Goal: Task Accomplishment & Management: Use online tool/utility

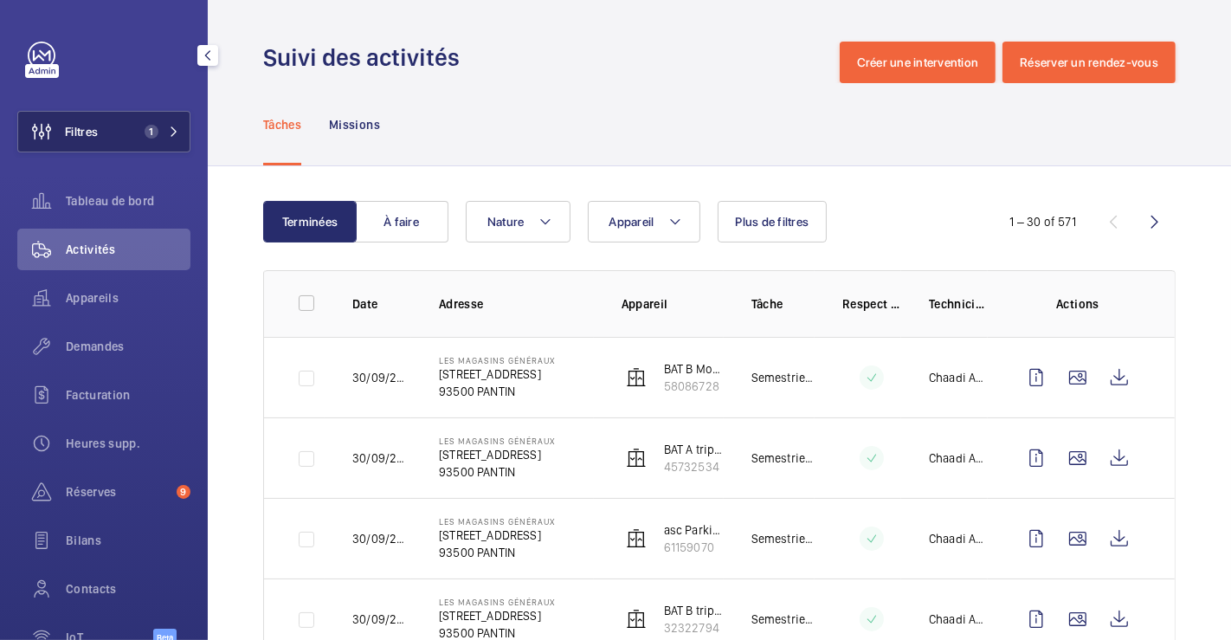
click at [119, 126] on button "Filtres 1" at bounding box center [103, 132] width 173 height 42
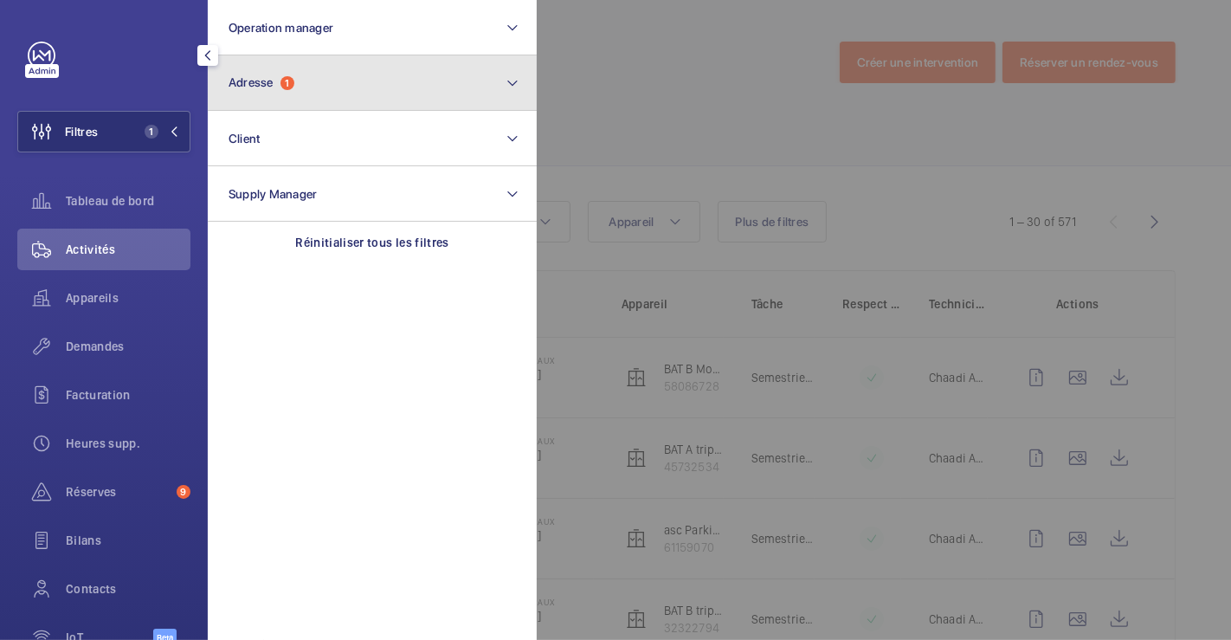
click at [336, 88] on button "Adresse 1" at bounding box center [372, 82] width 329 height 55
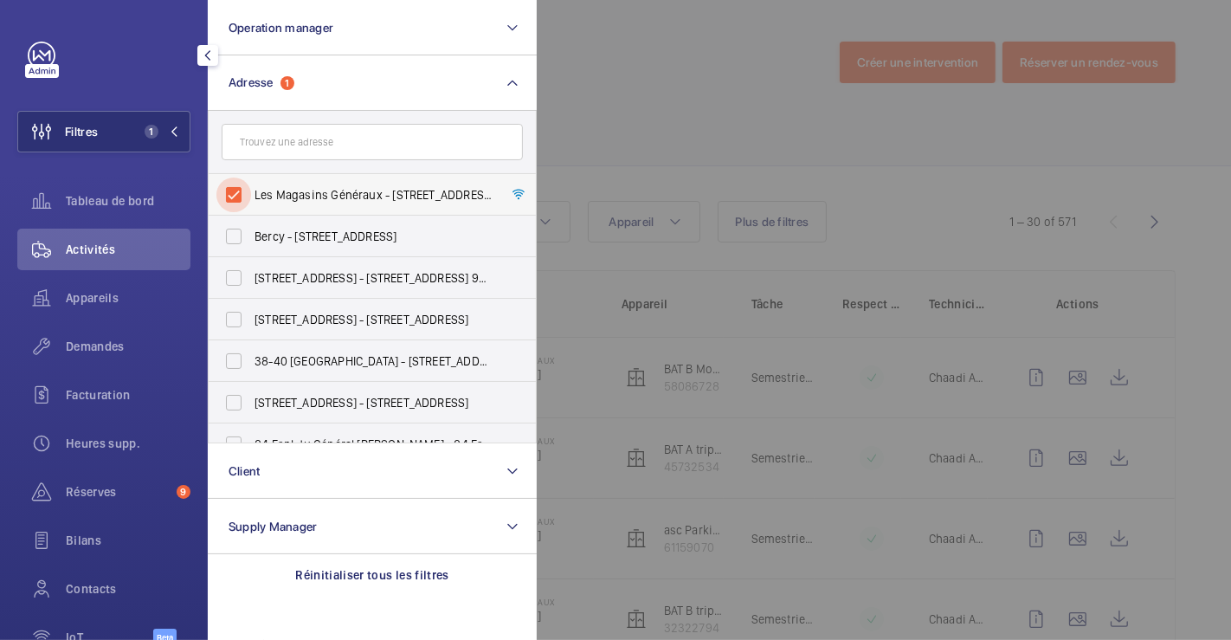
click at [228, 189] on input "Les Magasins Généraux - [STREET_ADDRESS]" at bounding box center [233, 194] width 35 height 35
checkbox input "false"
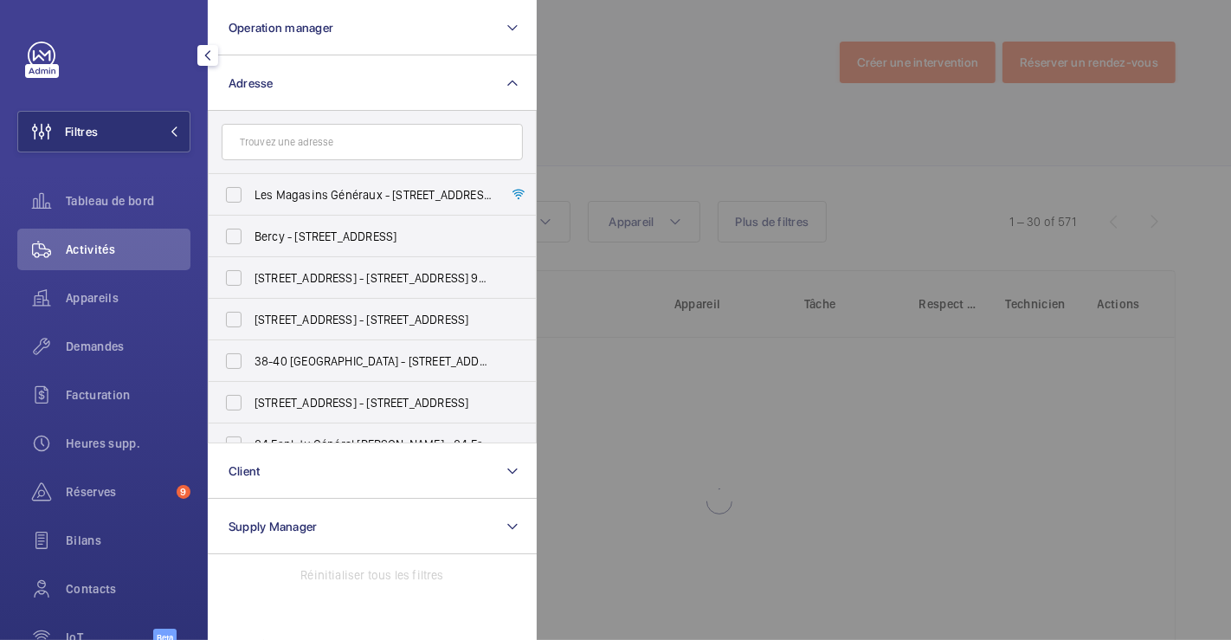
click at [557, 73] on div at bounding box center [1152, 320] width 1231 height 640
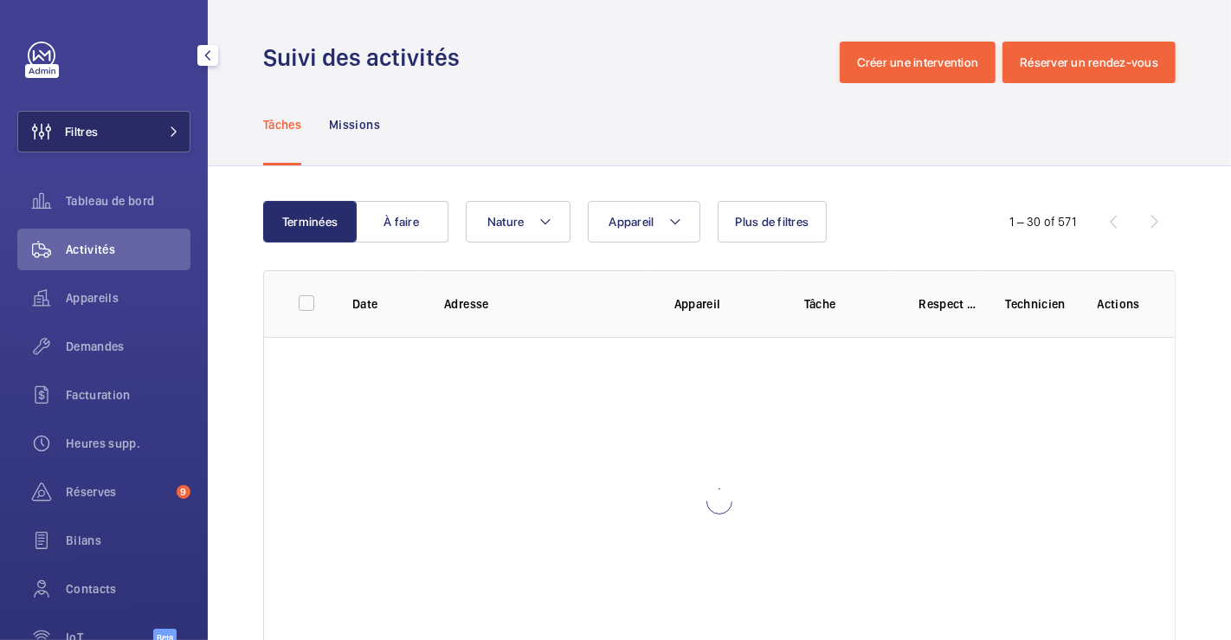
click at [85, 119] on span "Filtres" at bounding box center [58, 132] width 80 height 42
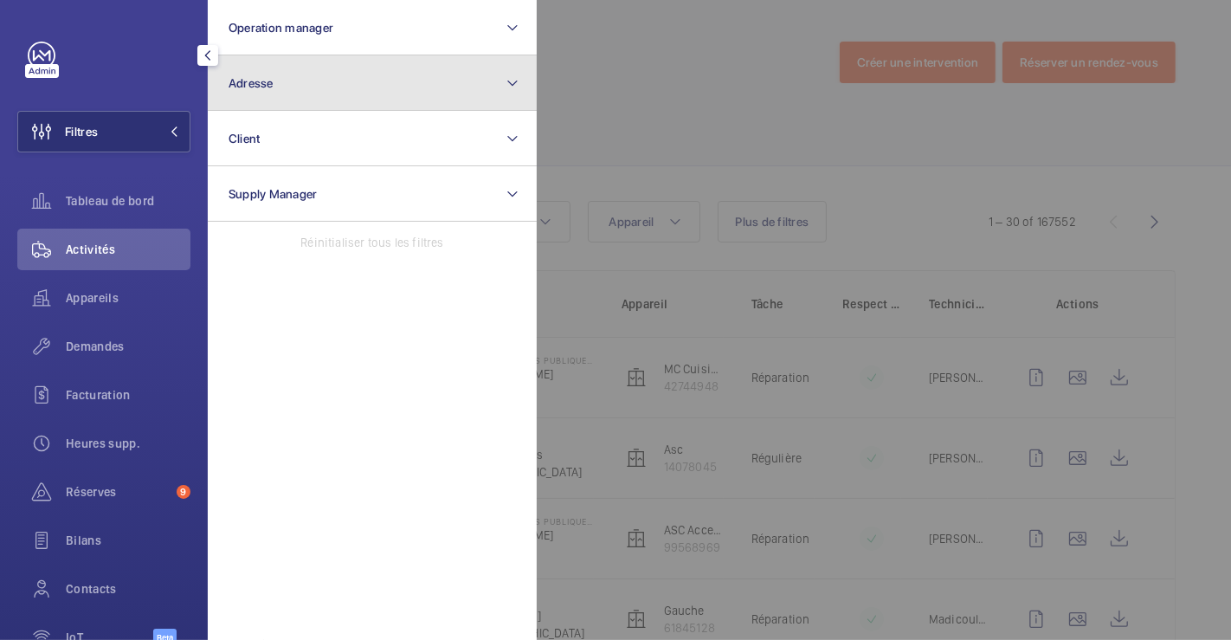
click at [305, 80] on button "Adresse" at bounding box center [372, 82] width 329 height 55
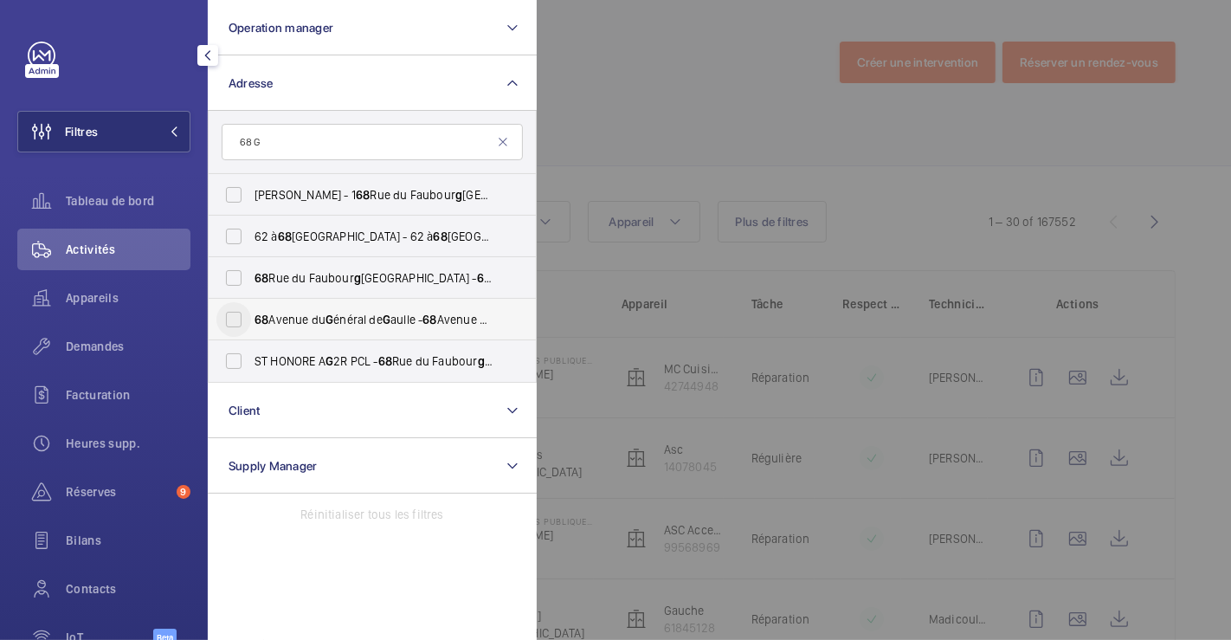
type input "68 G"
click at [235, 318] on input "[STREET_ADDRESS] énéral de G aulle - [STREET_ADDRESS]" at bounding box center [233, 319] width 35 height 35
checkbox input "true"
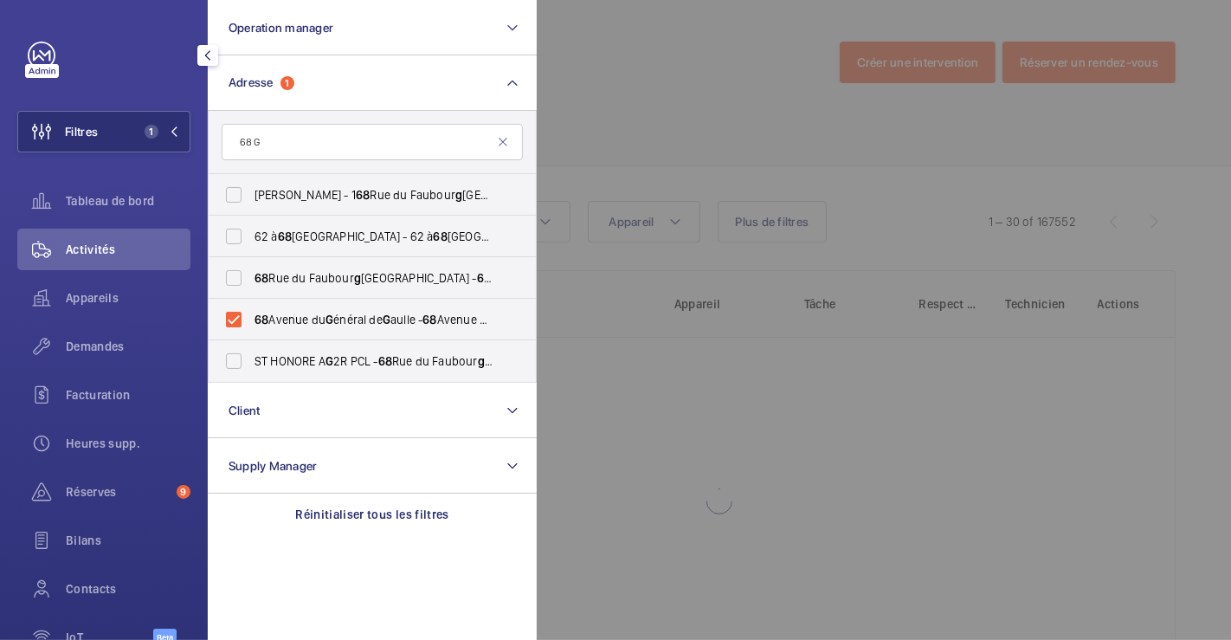
click at [625, 114] on div at bounding box center [1152, 320] width 1231 height 640
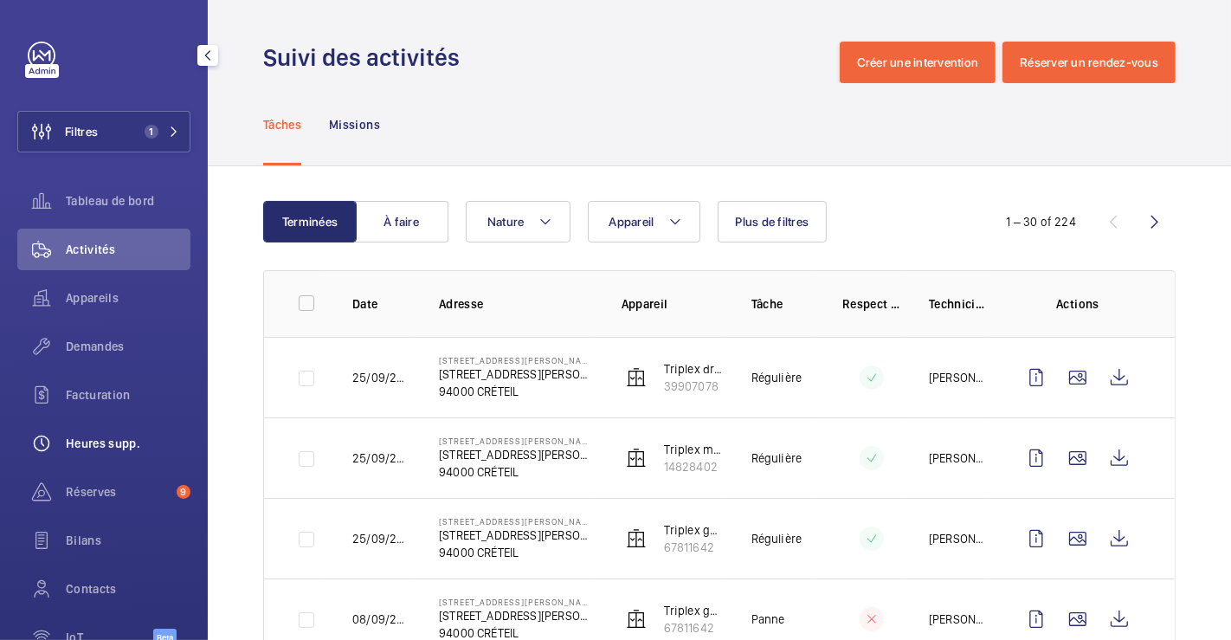
drag, startPoint x: 100, startPoint y: 481, endPoint x: 141, endPoint y: 453, distance: 49.7
click at [100, 482] on div "Réserves 9" at bounding box center [103, 492] width 173 height 42
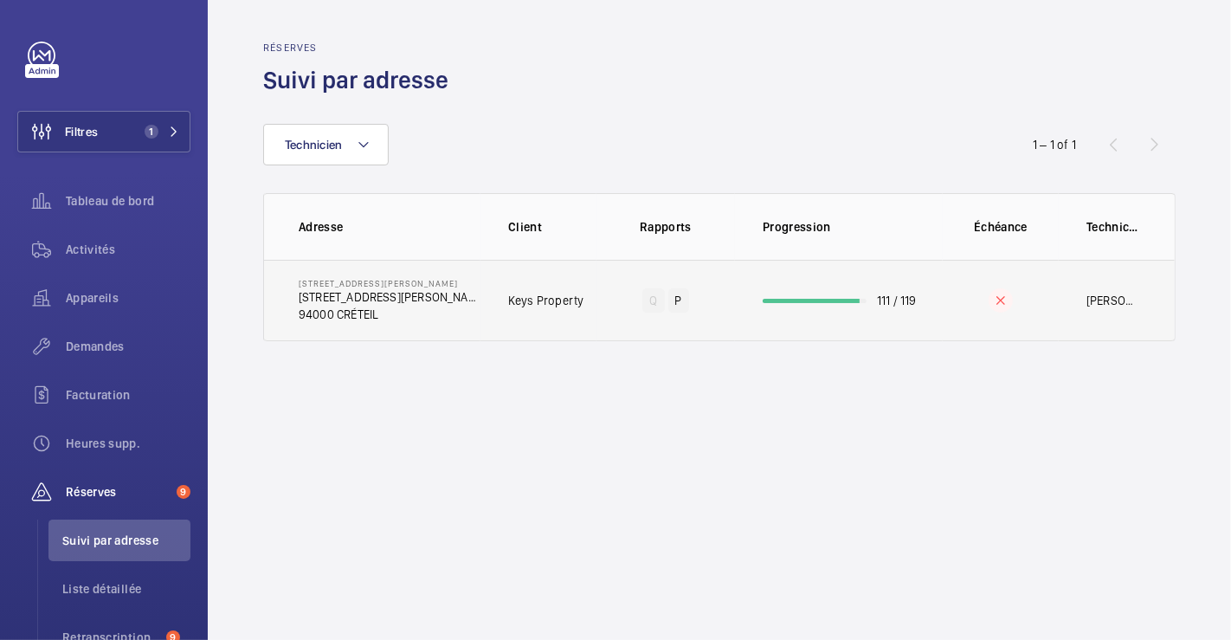
click at [684, 273] on td "Q P" at bounding box center [665, 300] width 138 height 81
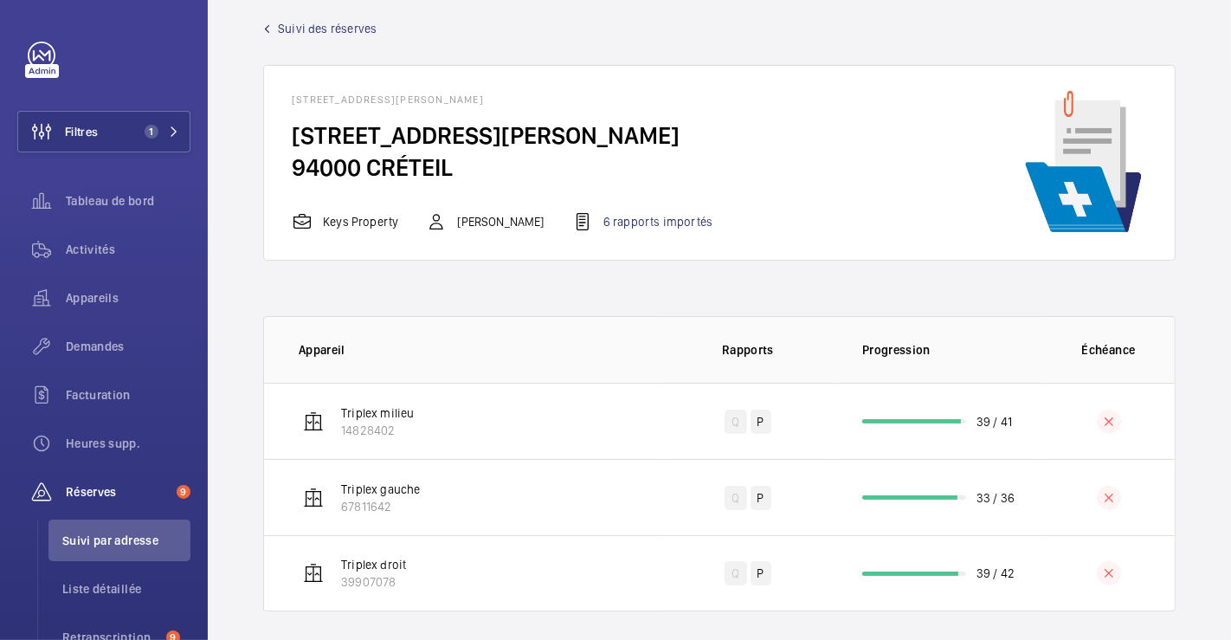
scroll to position [34, 0]
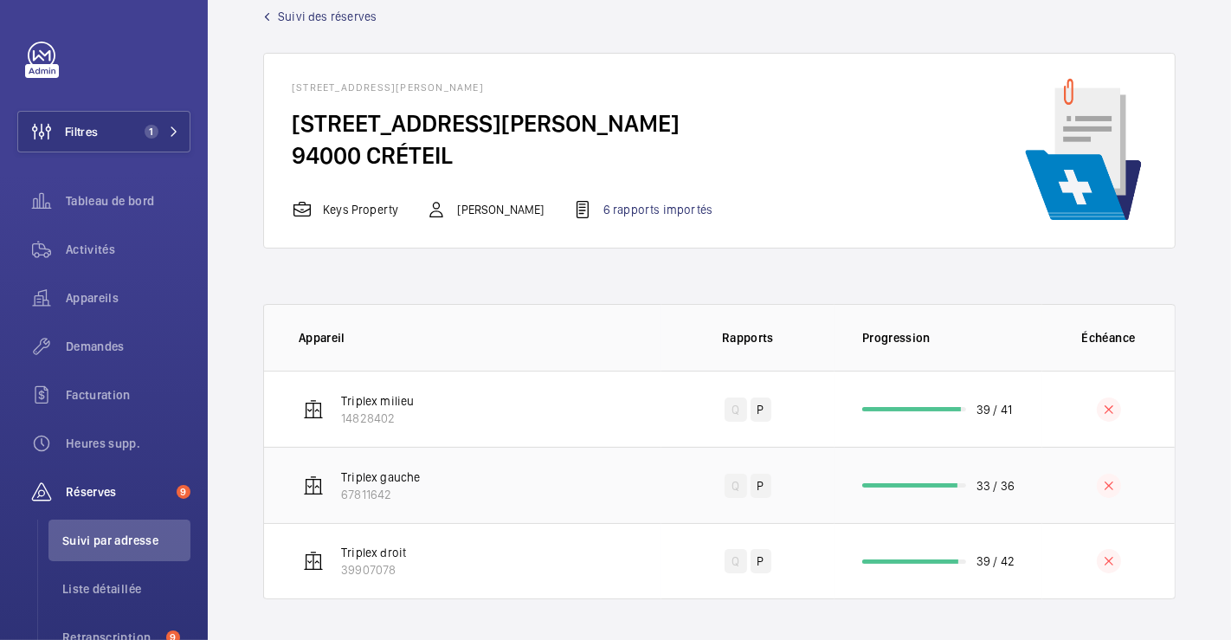
click at [569, 478] on td "Triplex gauche 67811642" at bounding box center [462, 485] width 397 height 76
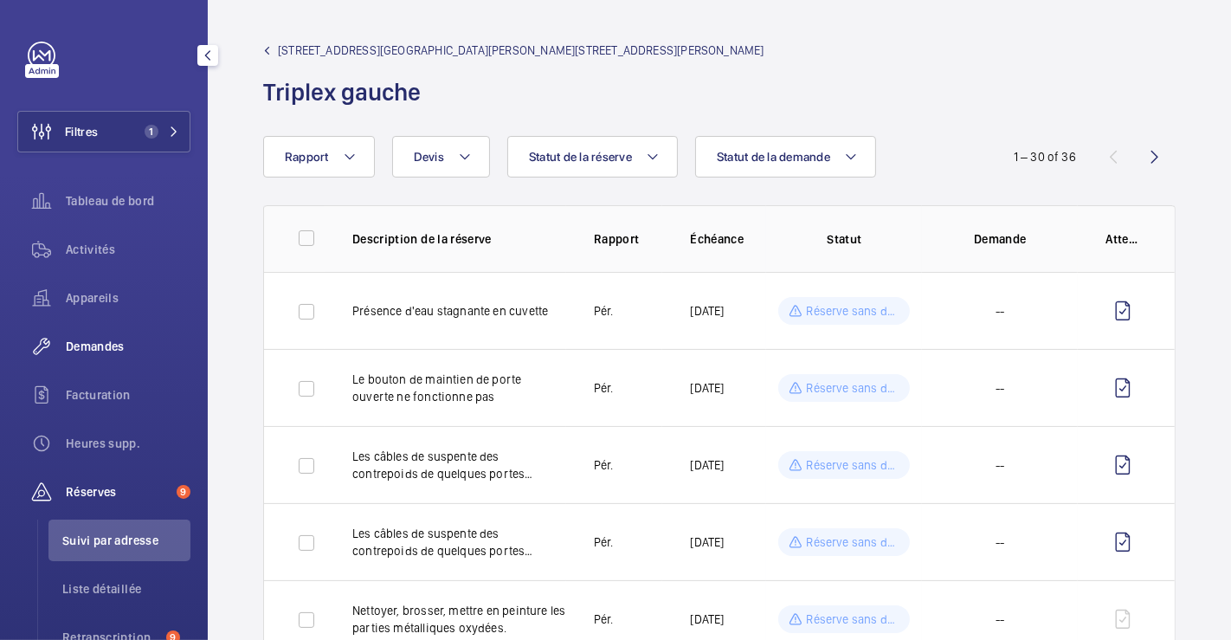
click at [109, 339] on span "Demandes" at bounding box center [128, 346] width 125 height 17
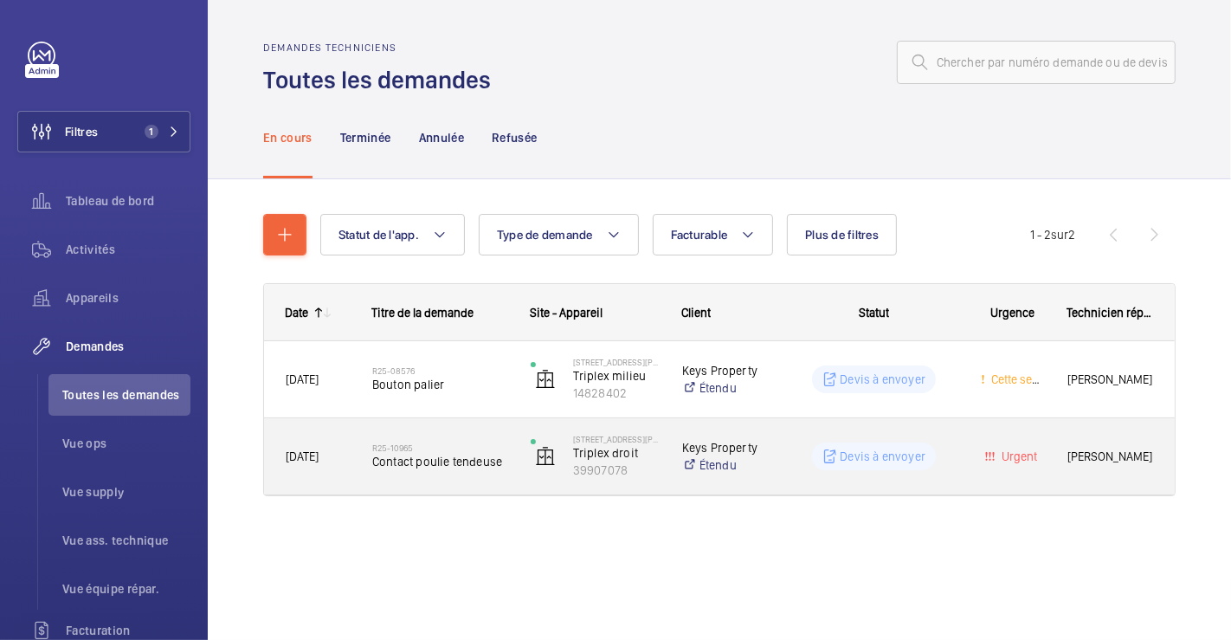
click at [442, 437] on div "R25-10965 Contact poulie tendeuse" at bounding box center [440, 456] width 136 height 50
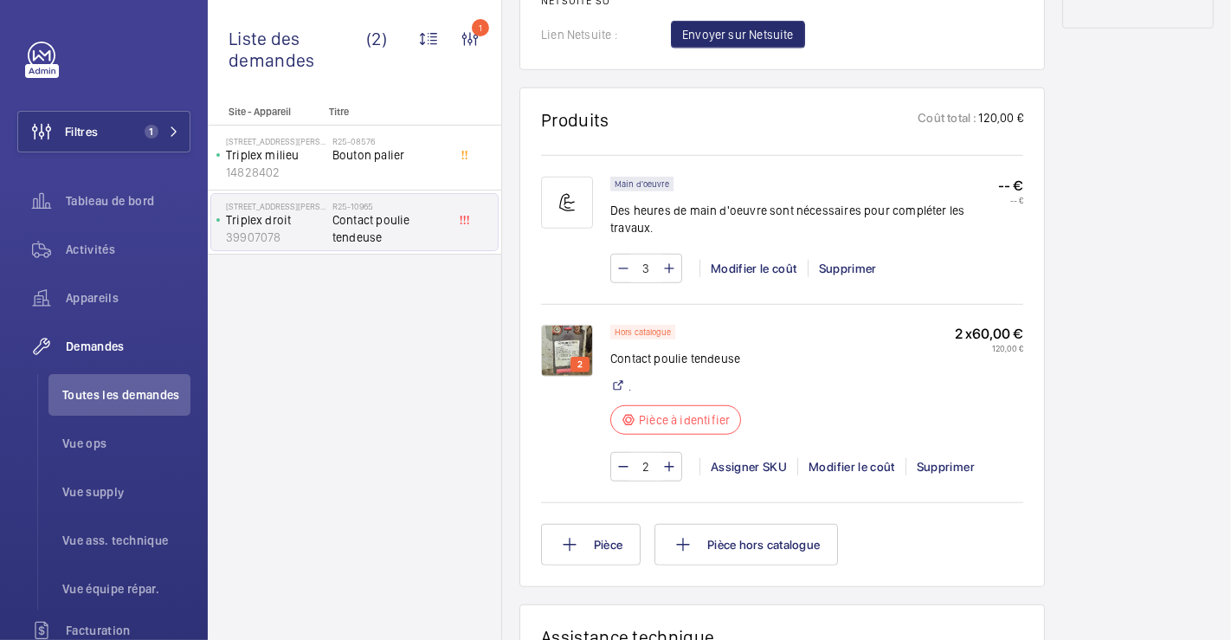
scroll to position [1127, 0]
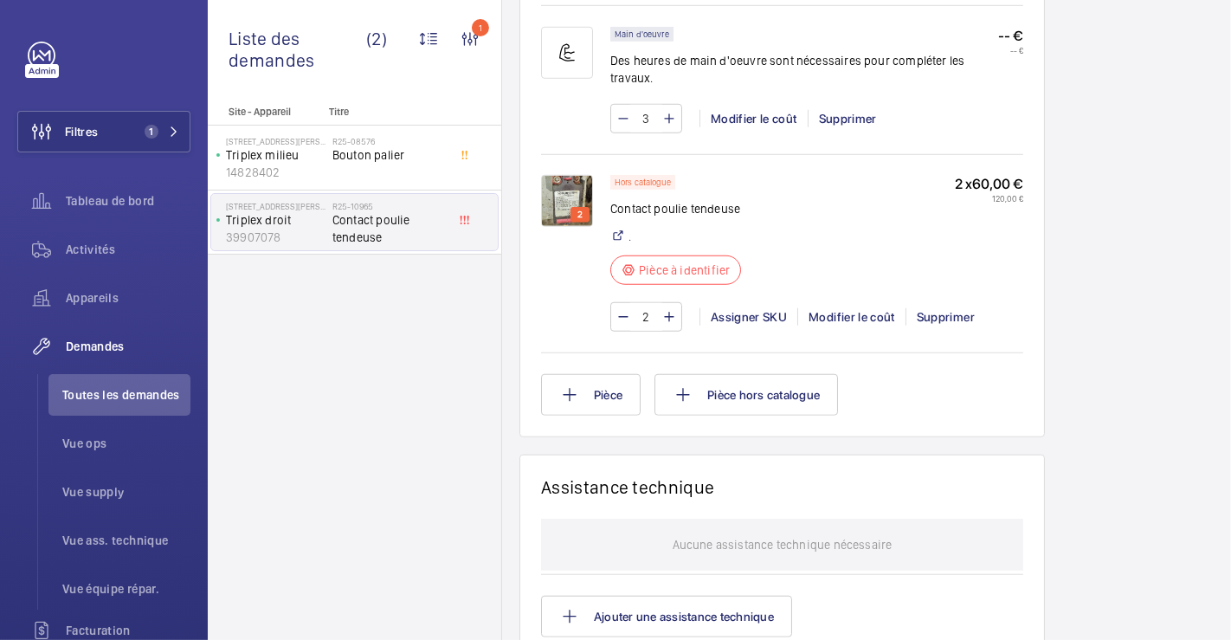
click at [563, 191] on img at bounding box center [567, 201] width 52 height 52
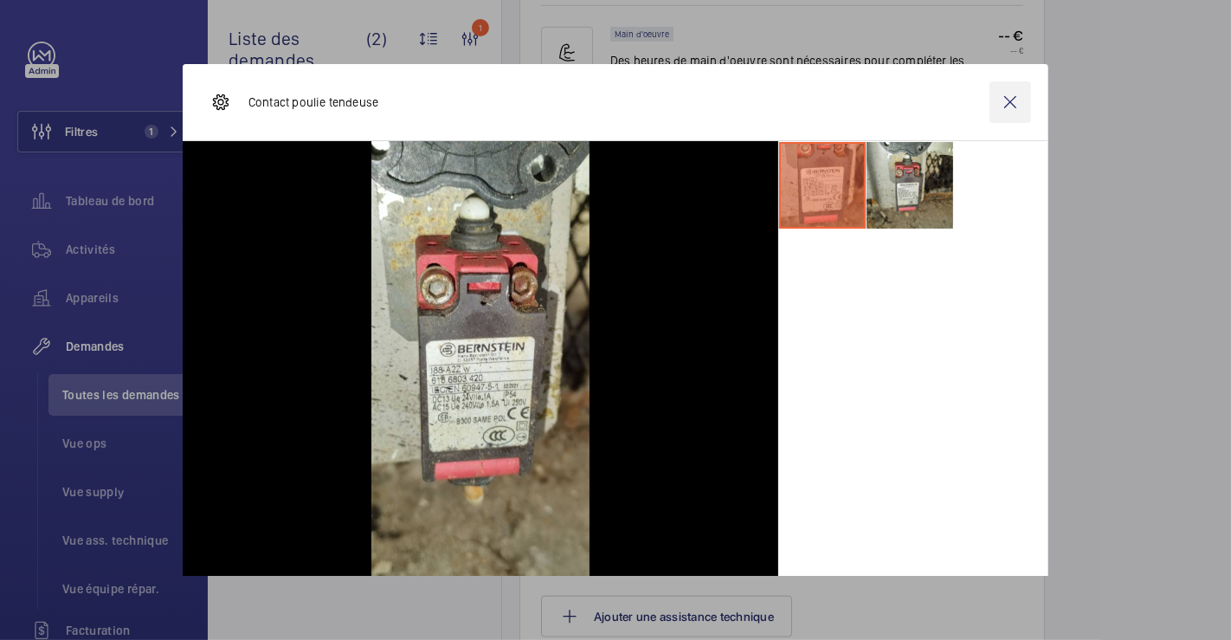
click at [1004, 100] on wm-front-icon-button at bounding box center [1010, 102] width 42 height 42
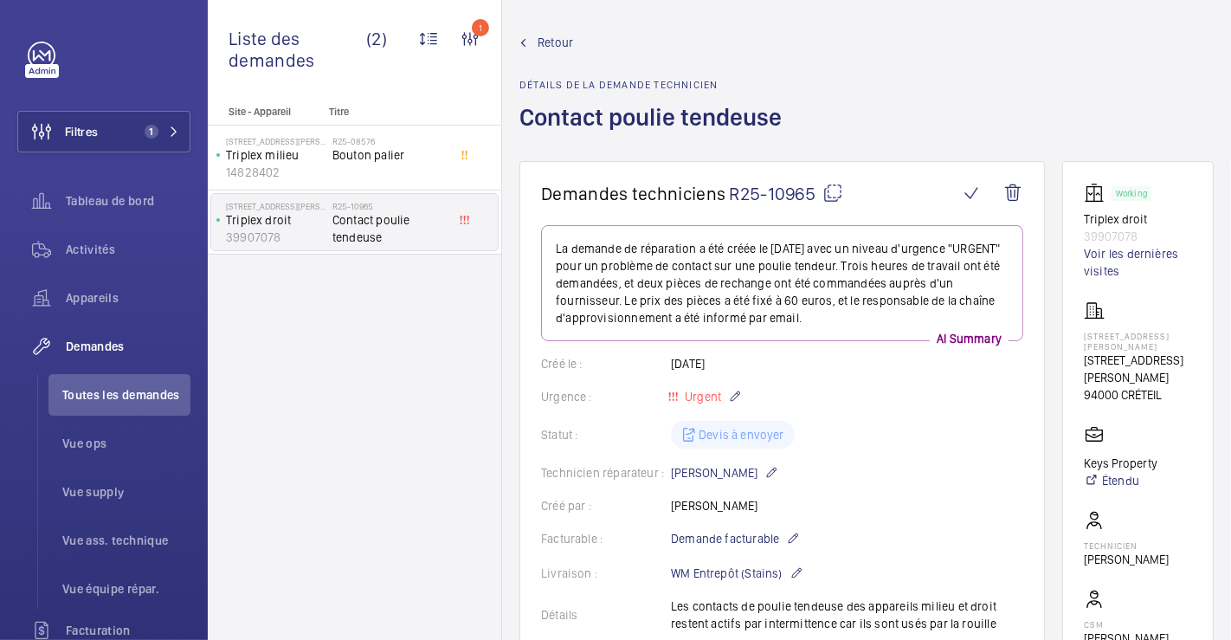
scroll to position [0, 0]
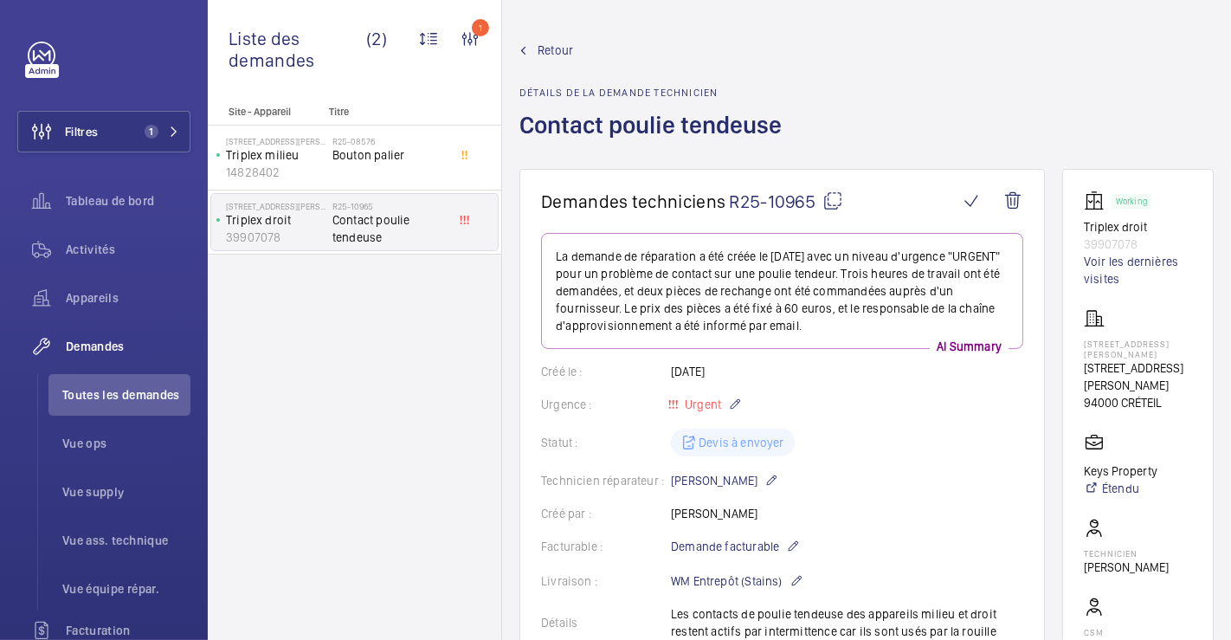
click at [539, 45] on span "Retour" at bounding box center [554, 50] width 35 height 17
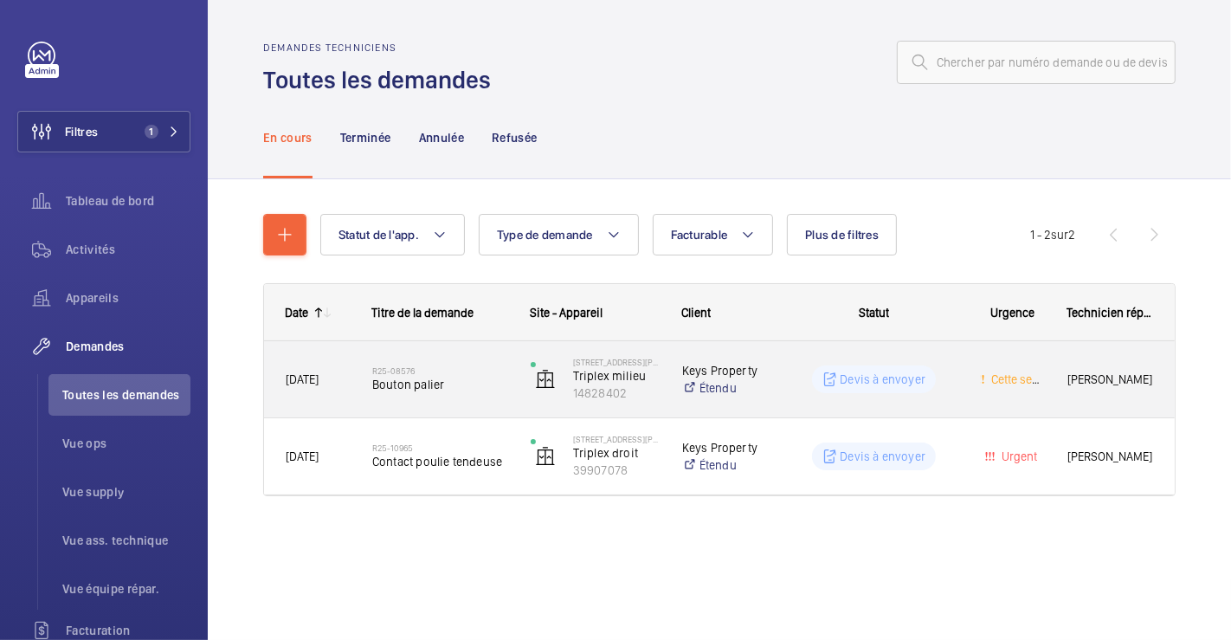
click at [462, 350] on div "R25-08576 [GEOGRAPHIC_DATA]" at bounding box center [429, 379] width 157 height 78
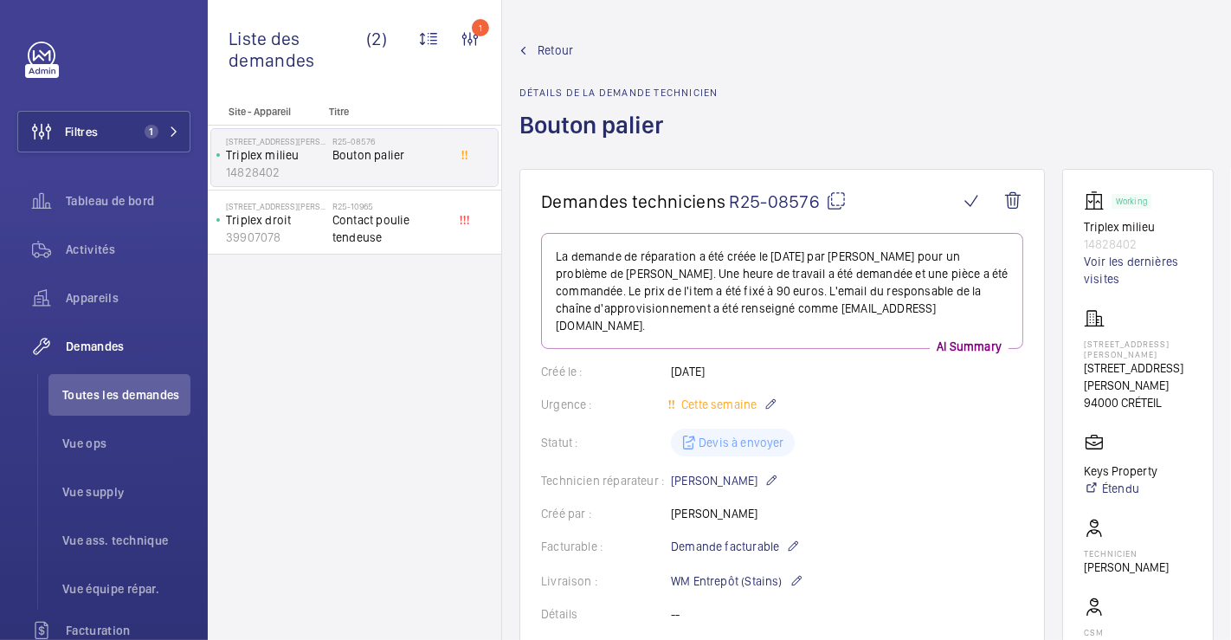
click at [555, 50] on span "Retour" at bounding box center [554, 50] width 35 height 17
